Goal: Task Accomplishment & Management: Manage account settings

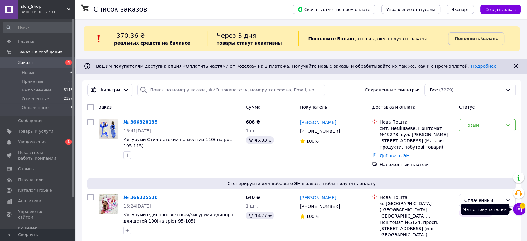
click at [518, 210] on icon at bounding box center [519, 209] width 6 height 6
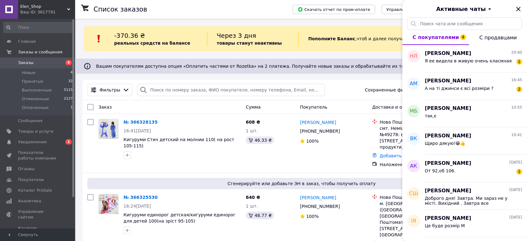
click at [519, 6] on icon "Закрыть" at bounding box center [517, 8] width 7 height 7
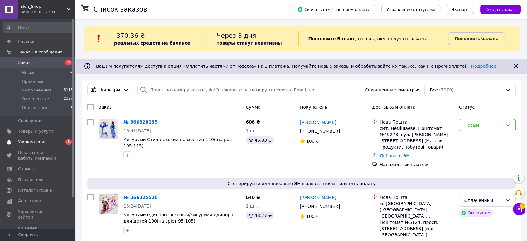
click at [43, 144] on span "Уведомления" at bounding box center [38, 142] width 40 height 6
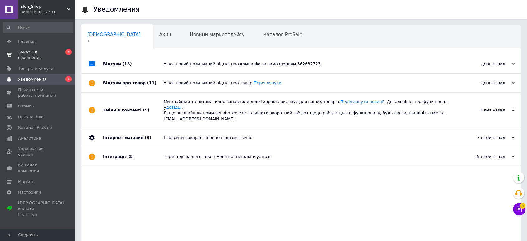
click at [55, 54] on span "Заказы и сообщения" at bounding box center [38, 54] width 40 height 11
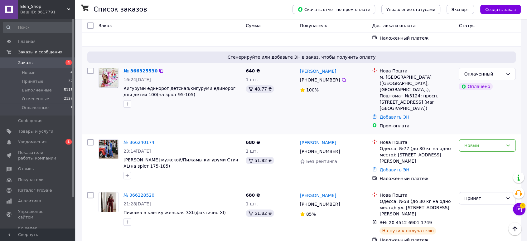
scroll to position [138, 0]
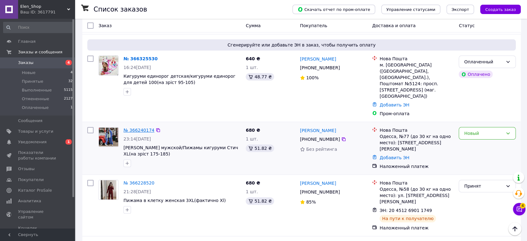
click at [140, 128] on link "№ 366240174" at bounding box center [138, 130] width 31 height 5
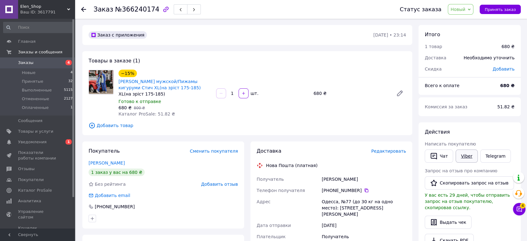
click at [467, 153] on link "Viber" at bounding box center [467, 155] width 22 height 13
